Goal: Information Seeking & Learning: Learn about a topic

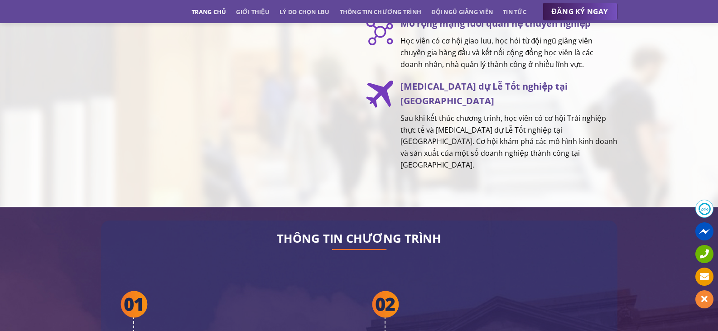
scroll to position [1541, 0]
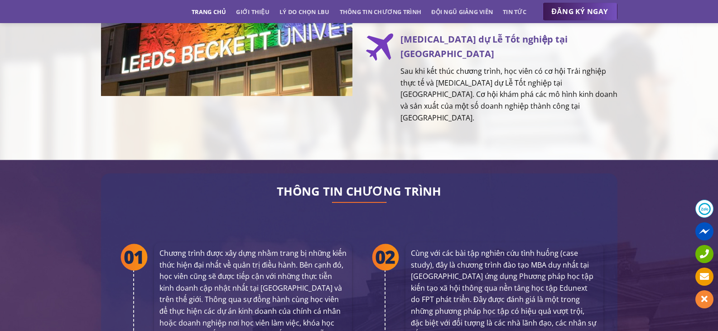
click at [422, 86] on p "Sau khi kết thúc chương trình, học viên có cơ hội Trải nghiệp thực tế và [MEDIC…" at bounding box center [509, 95] width 217 height 58
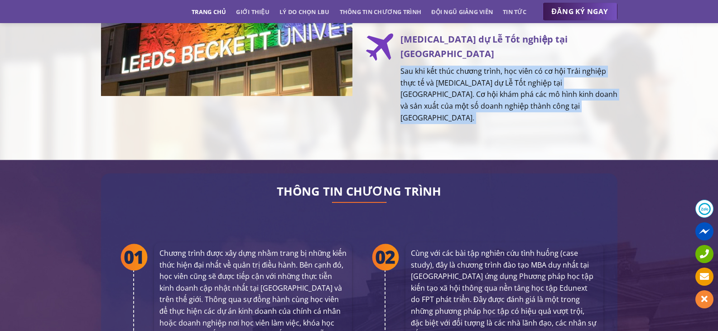
click at [422, 86] on p "Sau khi kết thúc chương trình, học viên có cơ hội Trải nghiệp thực tế và [MEDIC…" at bounding box center [509, 95] width 217 height 58
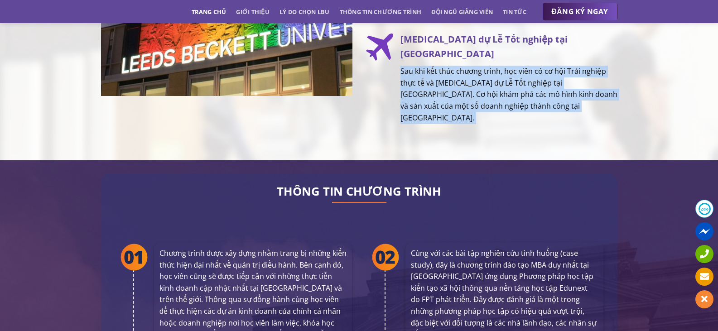
click at [422, 86] on p "Sau khi kết thúc chương trình, học viên có cơ hội Trải nghiệp thực tế và [MEDIC…" at bounding box center [509, 95] width 217 height 58
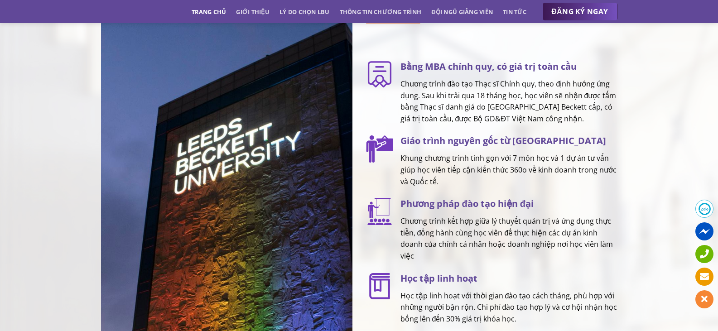
scroll to position [1133, 0]
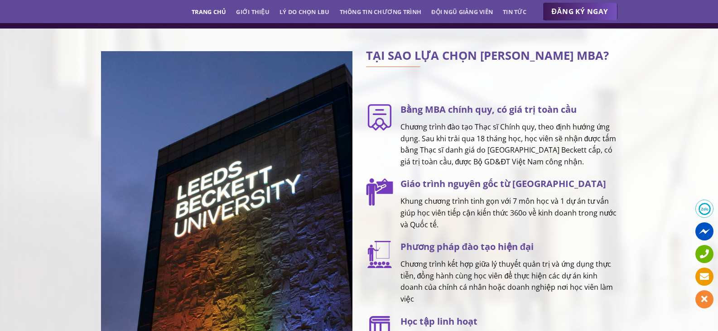
click at [550, 143] on p "Chương trình đào tạo Thạc sĩ Chính quy, theo định hướng ứng dụng. Sau khi trải …" at bounding box center [509, 144] width 217 height 46
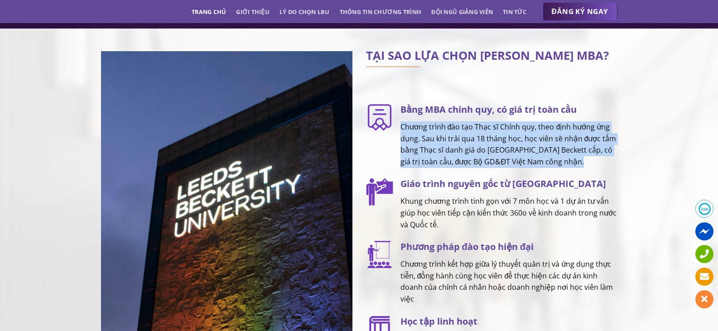
click at [550, 143] on p "Chương trình đào tạo Thạc sĩ Chính quy, theo định hướng ứng dụng. Sau khi trải …" at bounding box center [509, 144] width 217 height 46
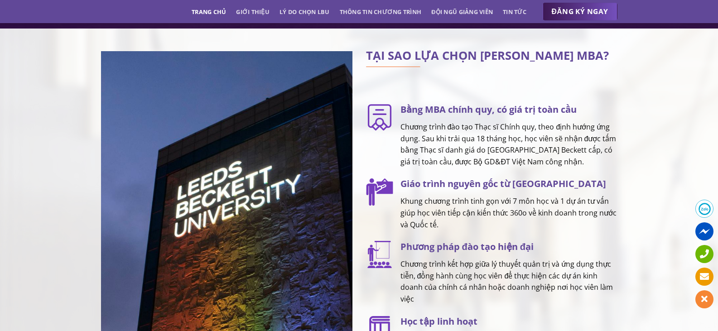
click at [477, 204] on p "Khung chương trình tinh gọn với 7 môn học và 1 dự án tư vấn giúp học viên tiếp …" at bounding box center [509, 213] width 217 height 35
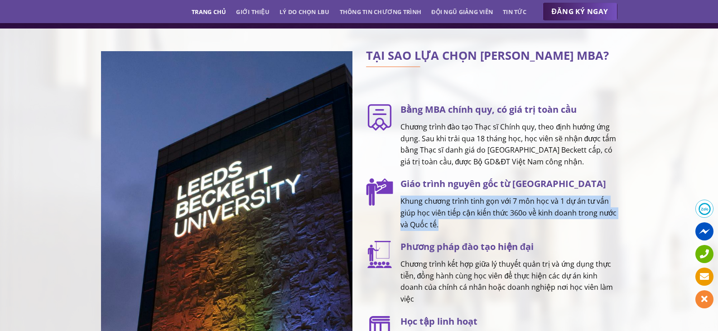
click at [477, 204] on p "Khung chương trình tinh gọn với 7 môn học và 1 dự án tư vấn giúp học viên tiếp …" at bounding box center [509, 213] width 217 height 35
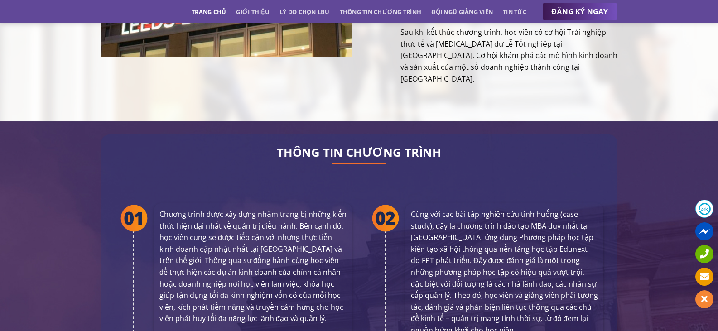
scroll to position [1632, 0]
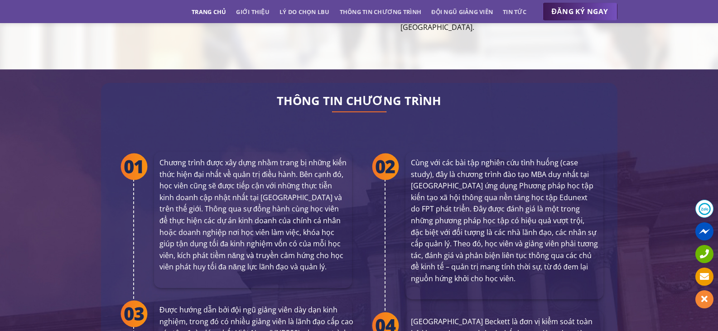
click at [481, 166] on p "Cùng với các bài tập nghiên cứu tình huống (case study), đây là chương trình đà…" at bounding box center [504, 221] width 187 height 128
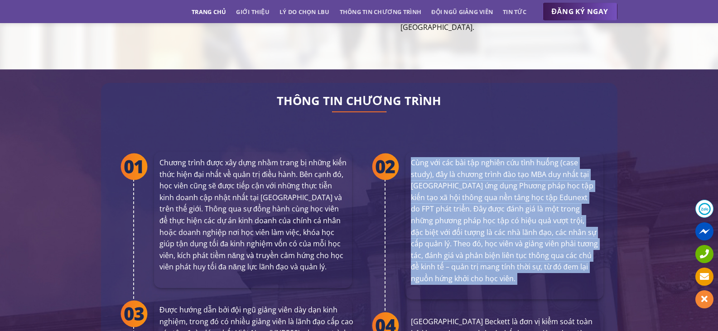
click at [481, 166] on p "Cùng với các bài tập nghiên cứu tình huống (case study), đây là chương trình đà…" at bounding box center [504, 221] width 187 height 128
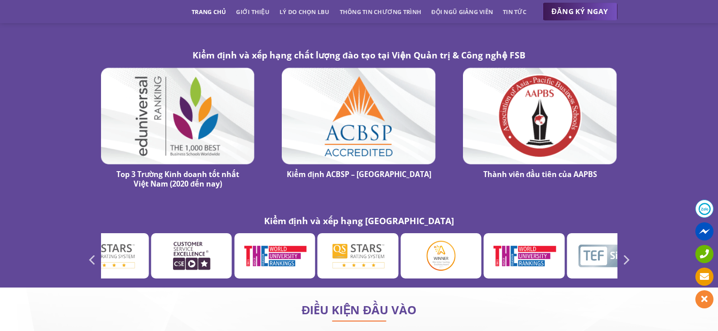
scroll to position [5167, 0]
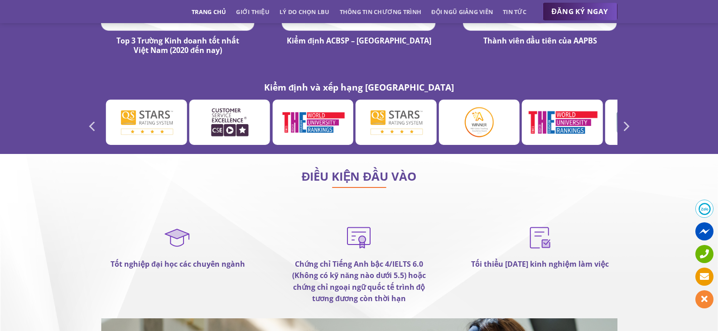
click at [0, 79] on div "Kiểm định và xếp hạng [GEOGRAPHIC_DATA]" at bounding box center [359, 116] width 718 height 75
click at [95, 100] on div at bounding box center [359, 125] width 530 height 50
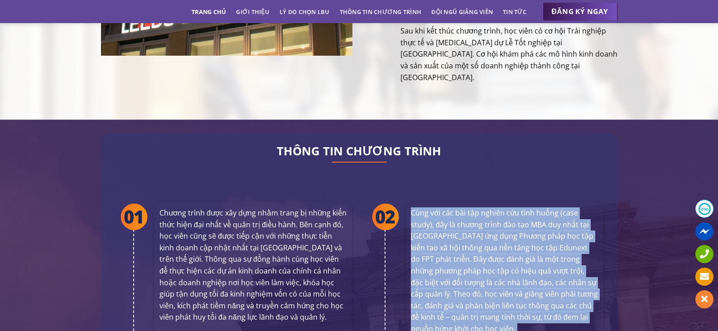
scroll to position [1399, 0]
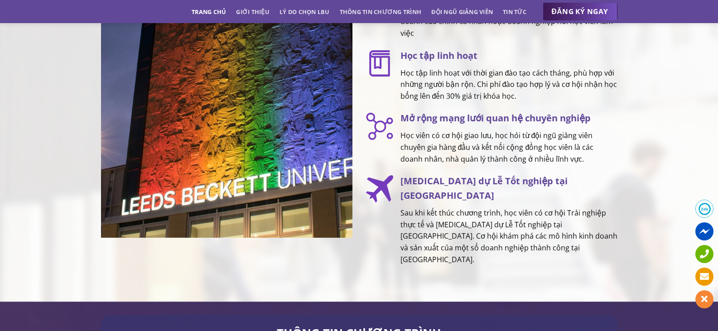
click at [470, 208] on p "Sau khi kết thúc chương trình, học viên có cơ hội Trải nghiệp thực tế và [MEDIC…" at bounding box center [509, 237] width 217 height 58
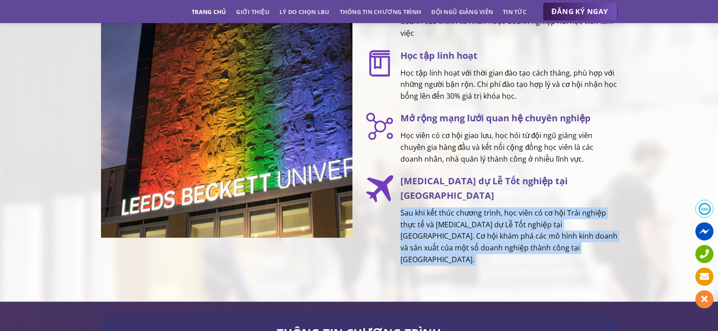
click at [470, 208] on p "Sau khi kết thúc chương trình, học viên có cơ hội Trải nghiệp thực tế và [MEDIC…" at bounding box center [509, 237] width 217 height 58
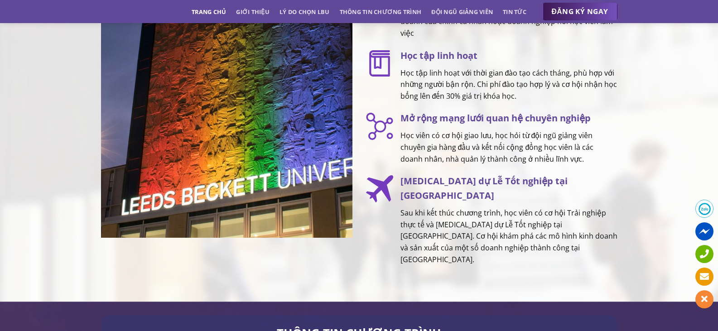
click at [470, 165] on p "Học viên có cơ hội giao lưu, học hỏi từ đội ngũ giảng viên chuyên gia hàng đầu …" at bounding box center [509, 147] width 217 height 35
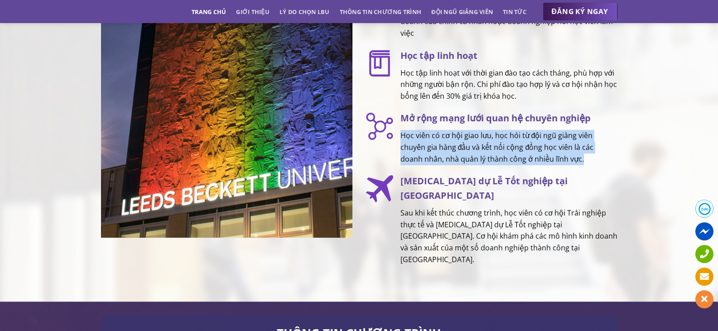
click at [470, 165] on p "Học viên có cơ hội giao lưu, học hỏi từ đội ngũ giảng viên chuyên gia hàng đầu …" at bounding box center [509, 147] width 217 height 35
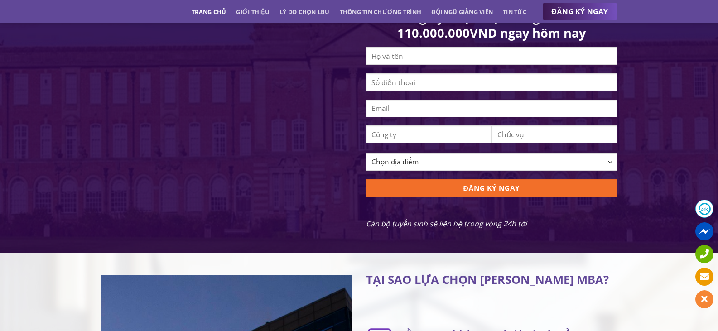
scroll to position [901, 0]
